Goal: Transaction & Acquisition: Purchase product/service

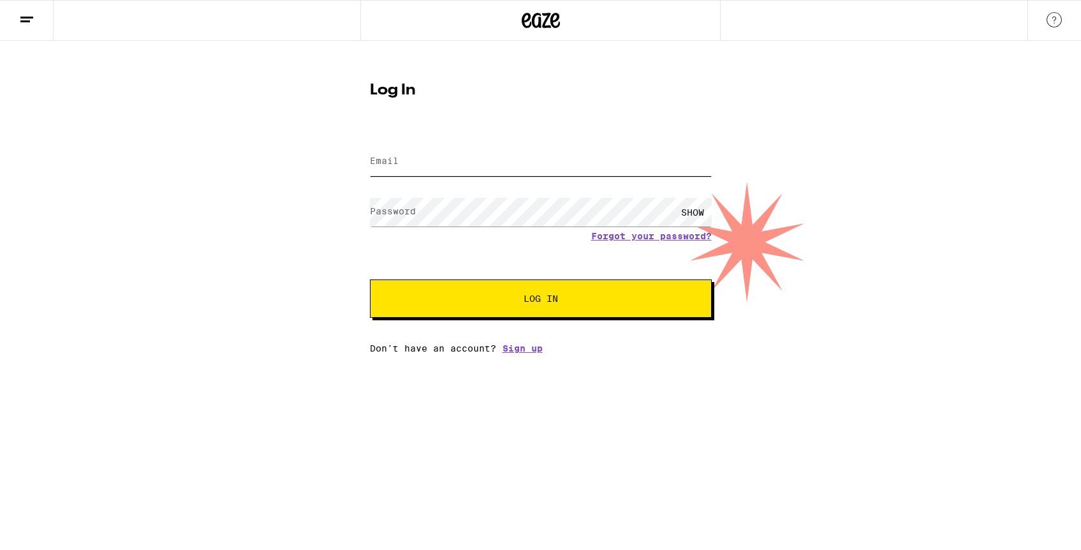
click at [474, 168] on input "Email" at bounding box center [541, 161] width 342 height 29
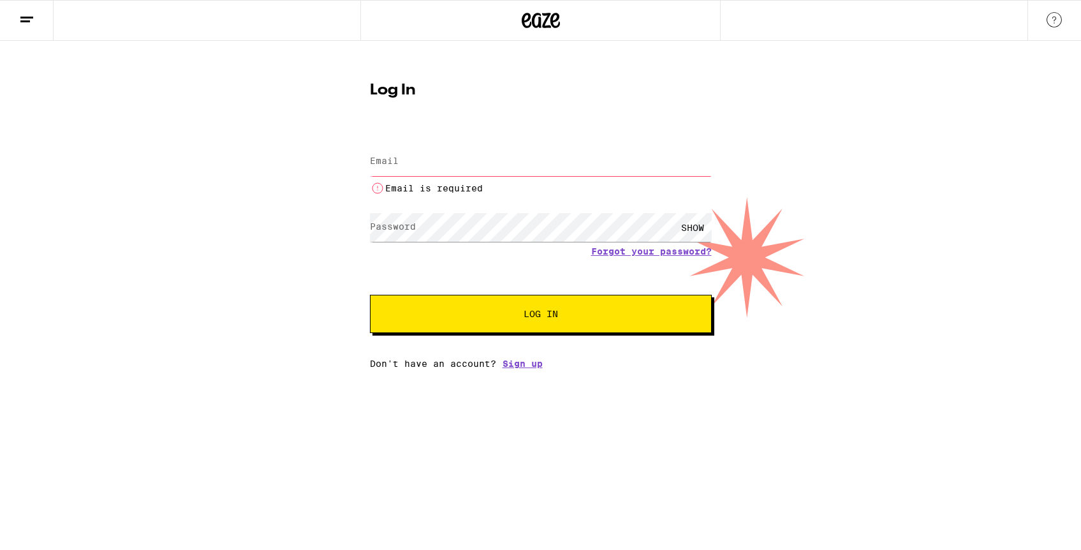
type input "[EMAIL_ADDRESS][DOMAIN_NAME]"
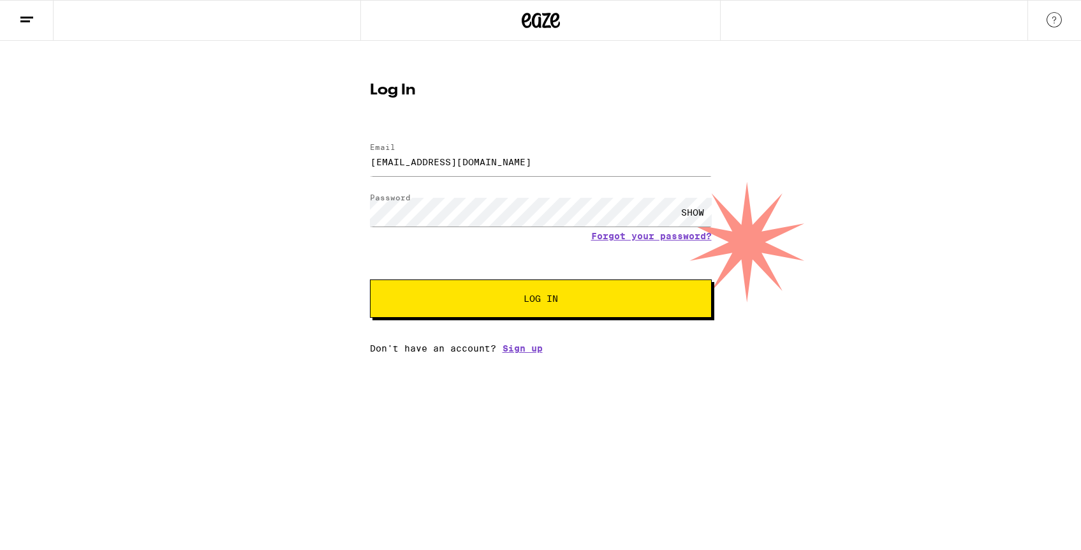
click at [472, 306] on button "Log In" at bounding box center [541, 298] width 342 height 38
